Goal: Navigation & Orientation: Find specific page/section

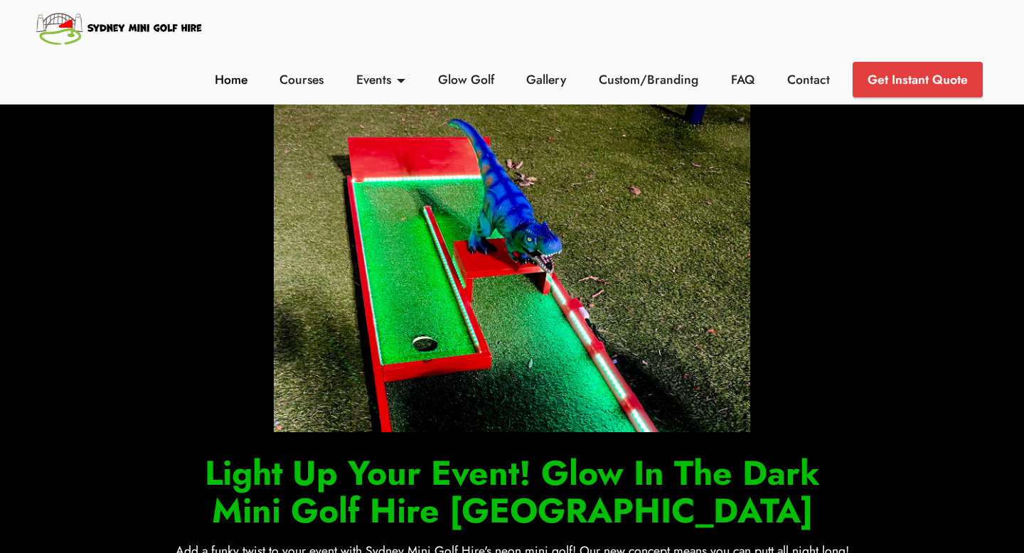
click at [233, 87] on link "Home" at bounding box center [231, 79] width 41 height 18
click at [527, 79] on link "Gallery" at bounding box center [547, 79] width 48 height 18
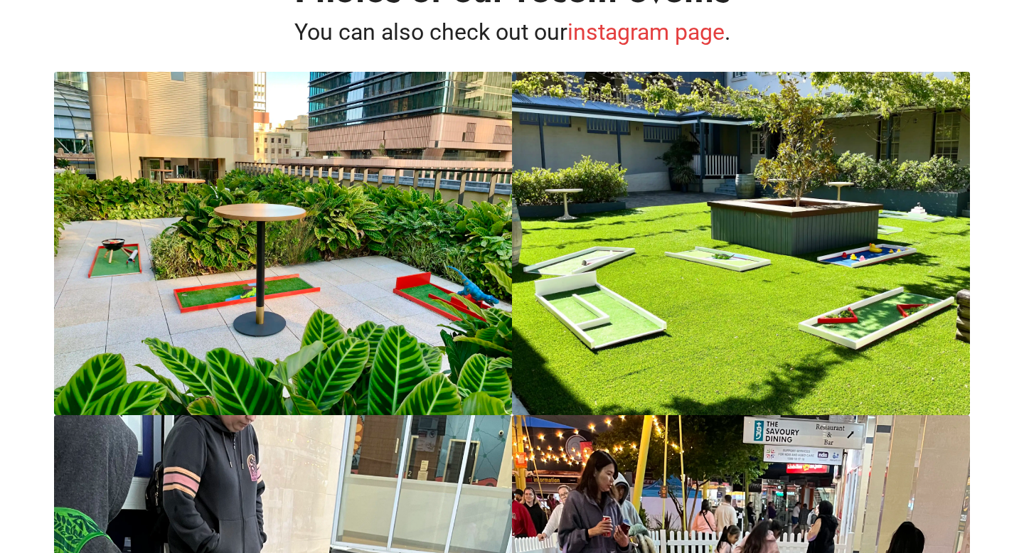
scroll to position [110, 0]
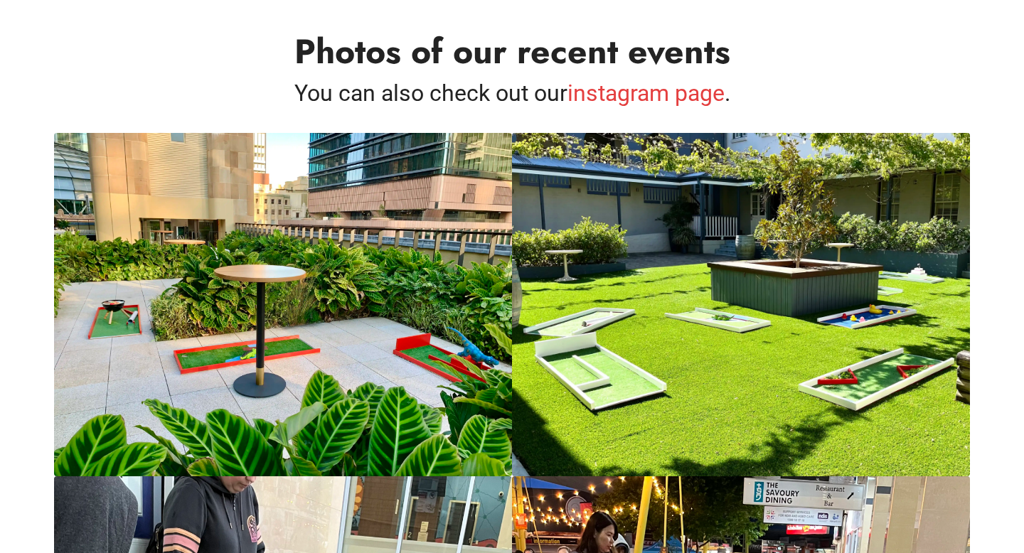
click at [563, 336] on img at bounding box center [741, 305] width 458 height 344
click at [575, 329] on img at bounding box center [741, 305] width 458 height 344
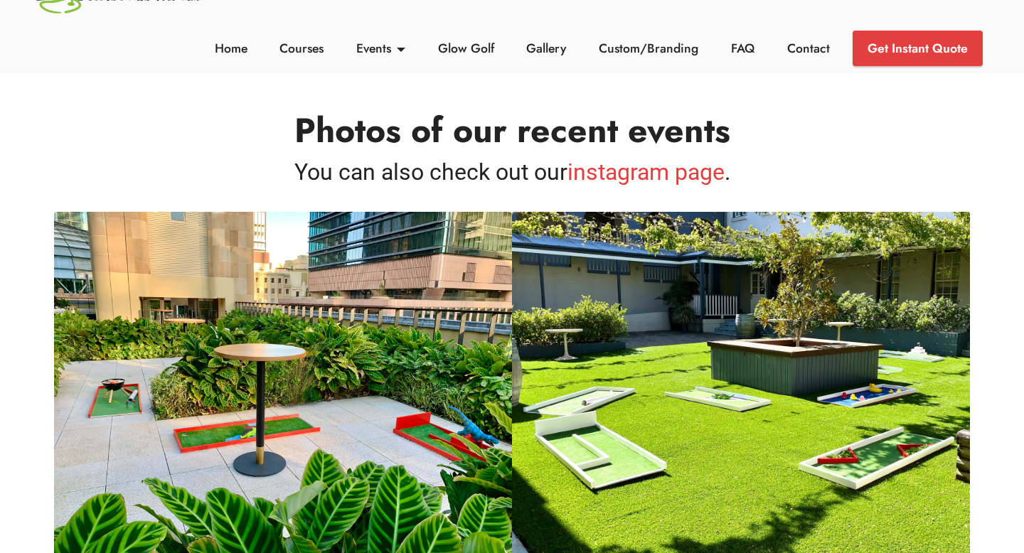
scroll to position [120, 0]
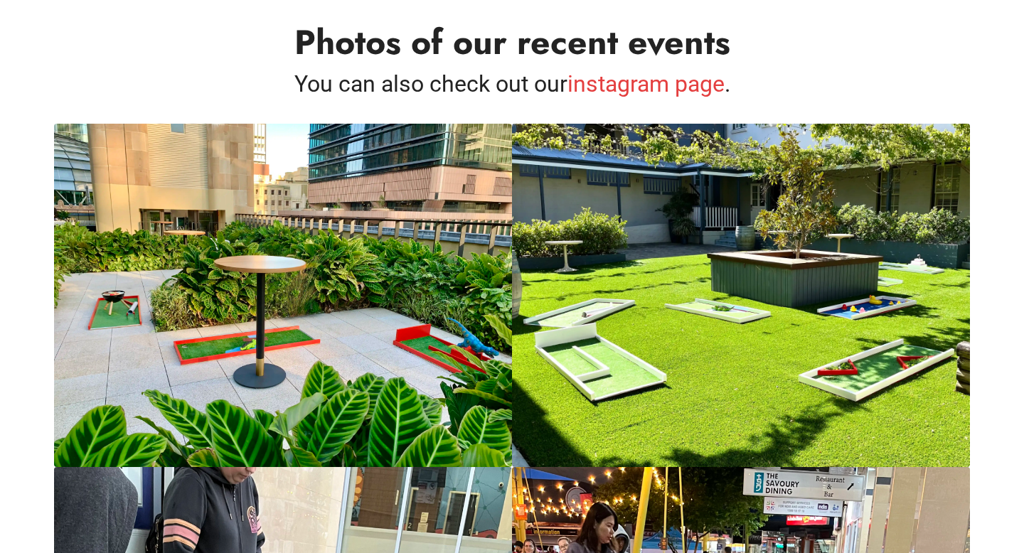
click at [621, 409] on img at bounding box center [741, 296] width 458 height 344
click at [615, 387] on img at bounding box center [741, 296] width 458 height 344
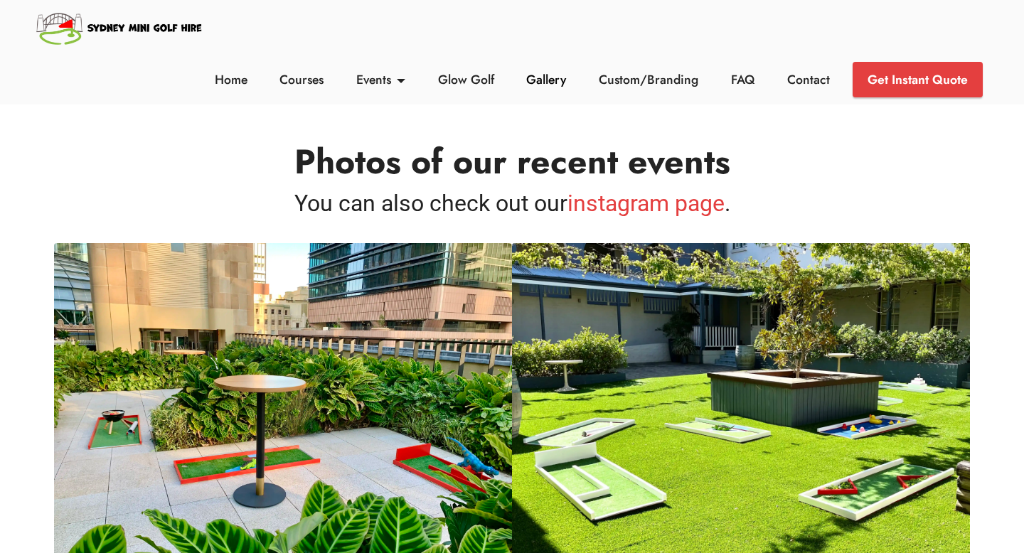
click at [556, 87] on link "Gallery" at bounding box center [547, 79] width 48 height 18
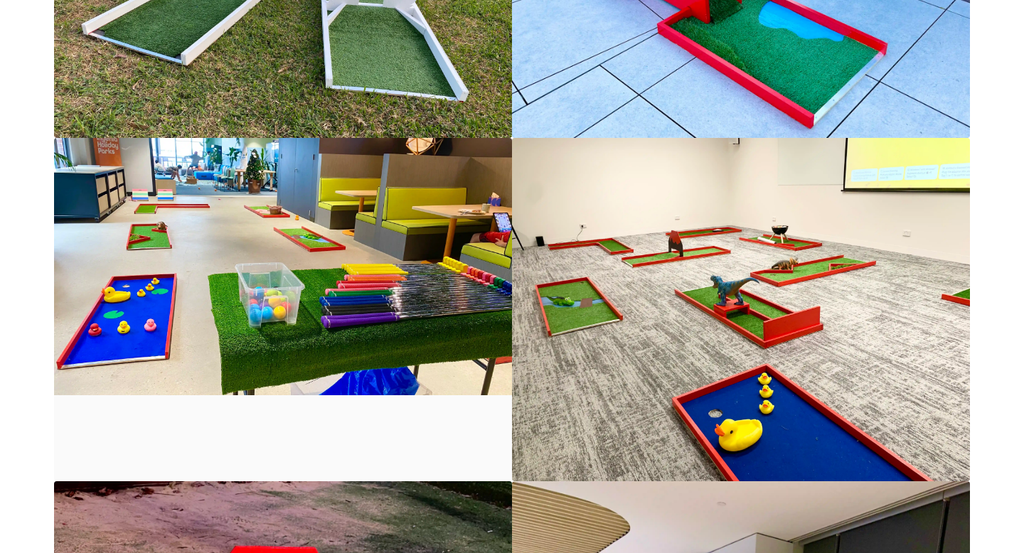
scroll to position [1857, 0]
